Goal: Information Seeking & Learning: Learn about a topic

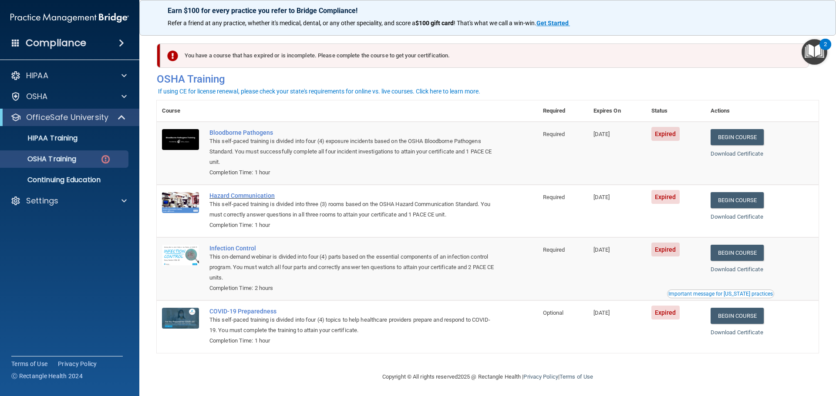
scroll to position [4, 0]
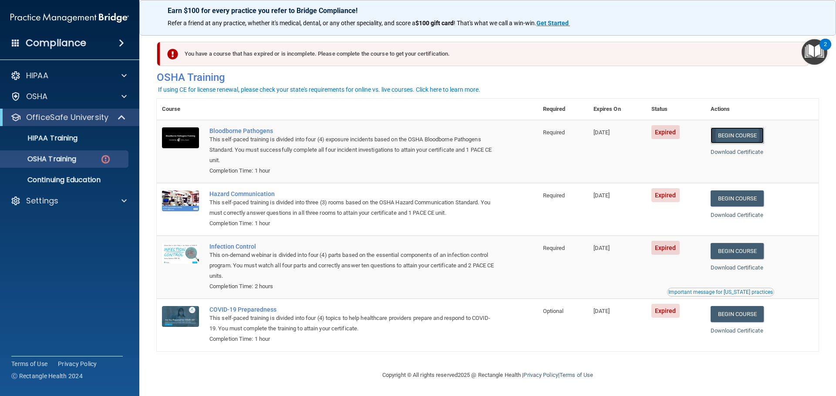
click at [721, 137] on link "Begin Course" at bounding box center [736, 136] width 53 height 16
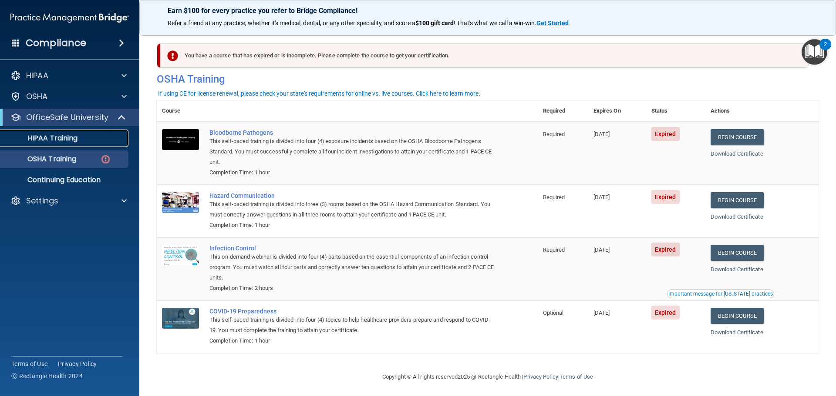
click at [81, 141] on div "HIPAA Training" at bounding box center [65, 138] width 119 height 9
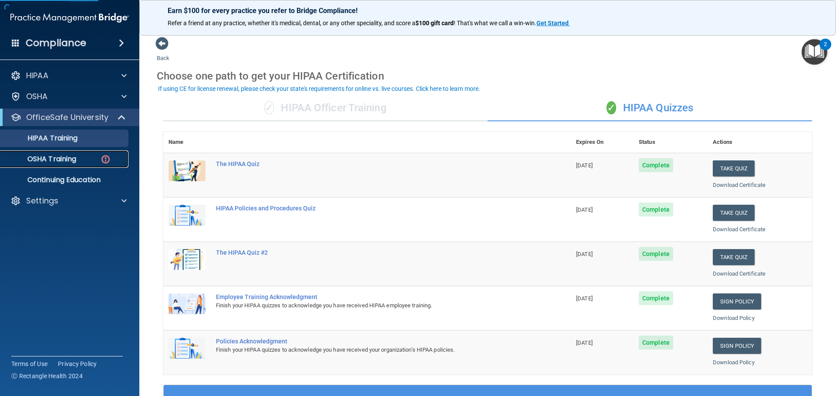
click at [68, 158] on p "OSHA Training" at bounding box center [41, 159] width 70 height 9
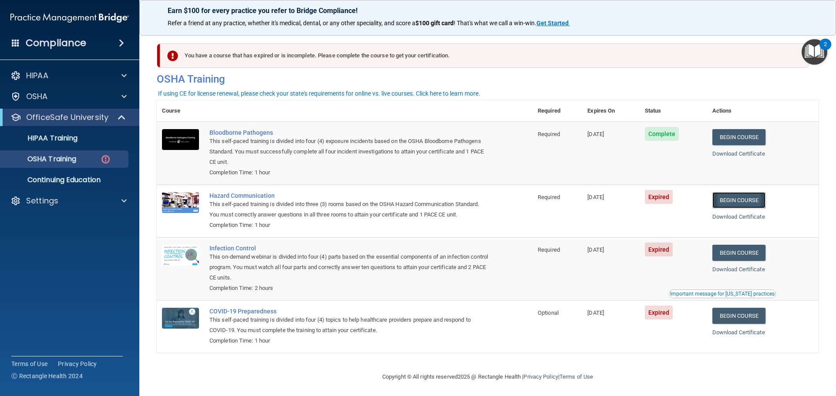
click at [726, 200] on link "Begin Course" at bounding box center [738, 200] width 53 height 16
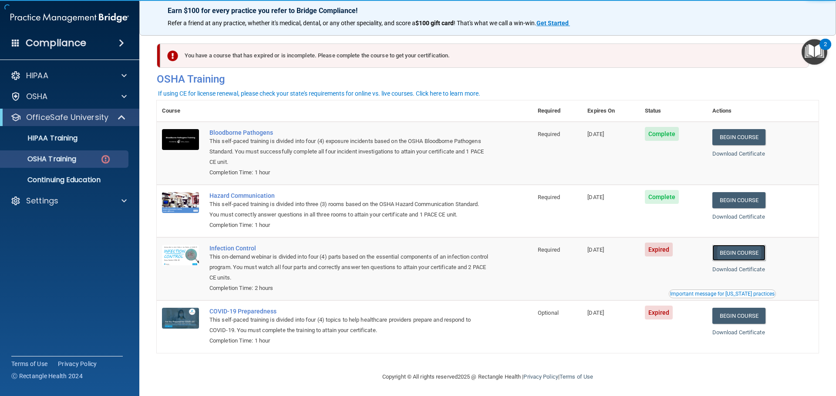
click at [753, 253] on link "Begin Course" at bounding box center [738, 253] width 53 height 16
